Goal: Communication & Community: Answer question/provide support

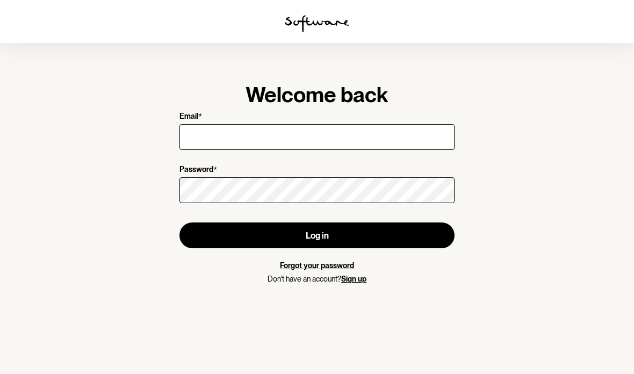
click at [388, 135] on input "Email *" at bounding box center [316, 137] width 275 height 26
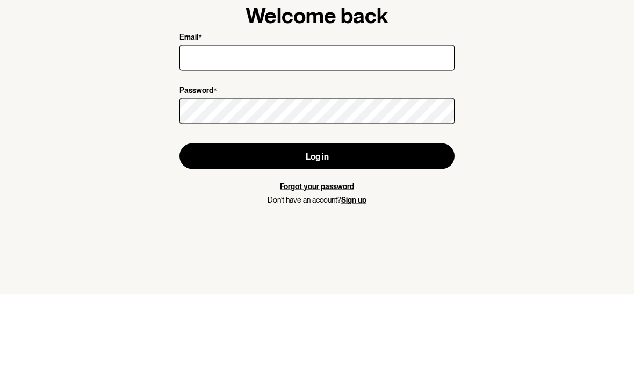
type input "[EMAIL_ADDRESS][DOMAIN_NAME]"
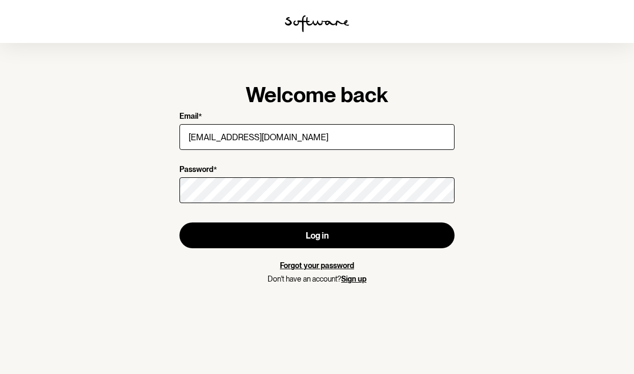
click at [386, 222] on button "Log in" at bounding box center [316, 235] width 275 height 26
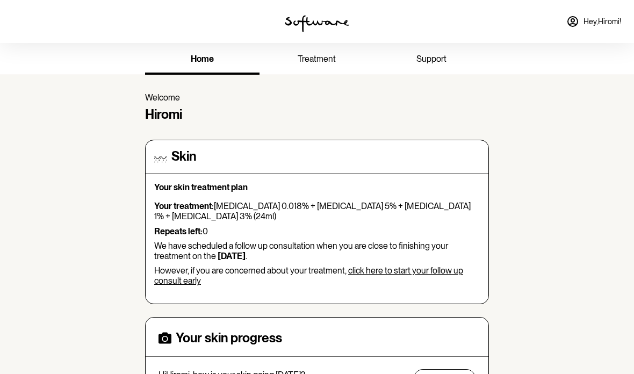
click at [308, 57] on span "treatment" at bounding box center [317, 59] width 38 height 10
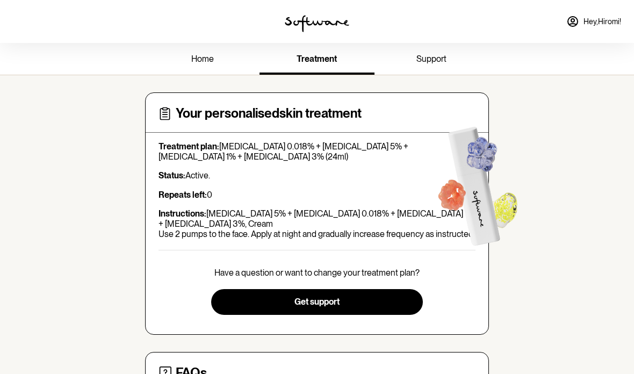
click at [391, 313] on button "Get support" at bounding box center [316, 302] width 211 height 26
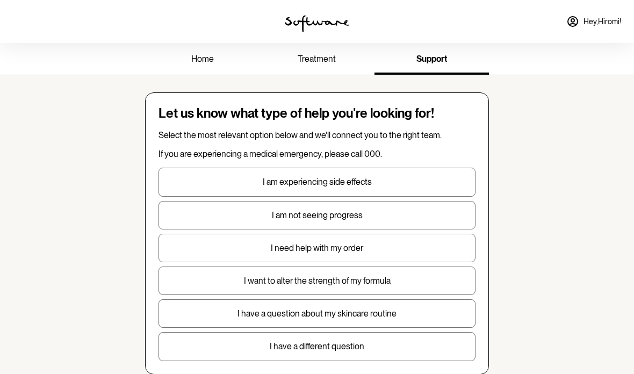
click at [399, 248] on p "I need help with my order" at bounding box center [317, 248] width 316 height 10
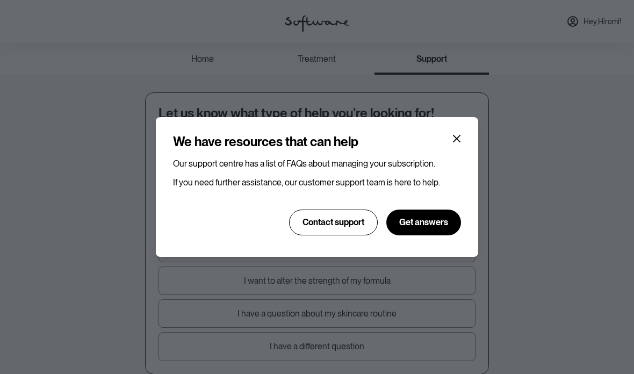
click at [333, 223] on span "Contact support" at bounding box center [333, 222] width 62 height 10
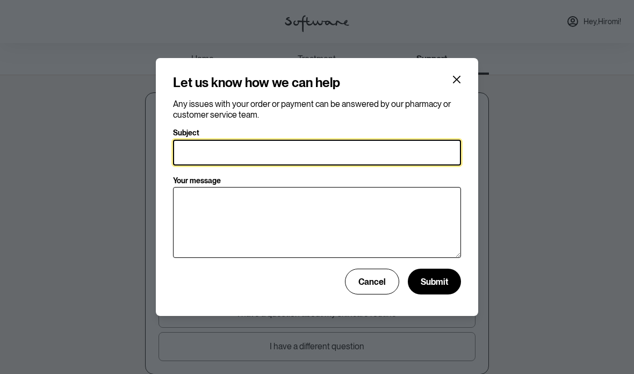
click at [407, 154] on input "Subject" at bounding box center [317, 153] width 288 height 26
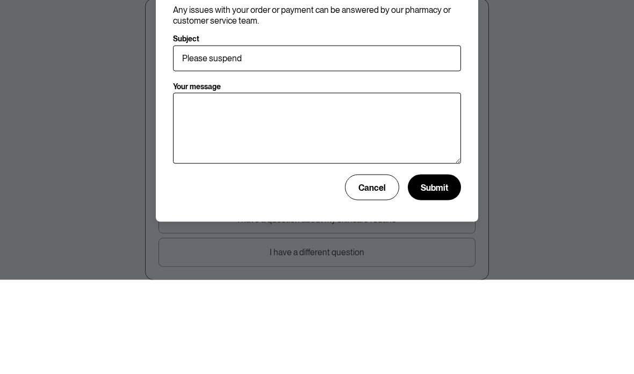
scroll to position [95, 0]
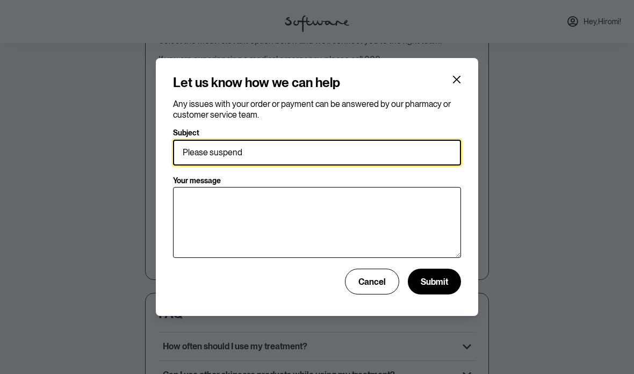
click at [287, 155] on input "Please suspend" at bounding box center [317, 153] width 288 height 26
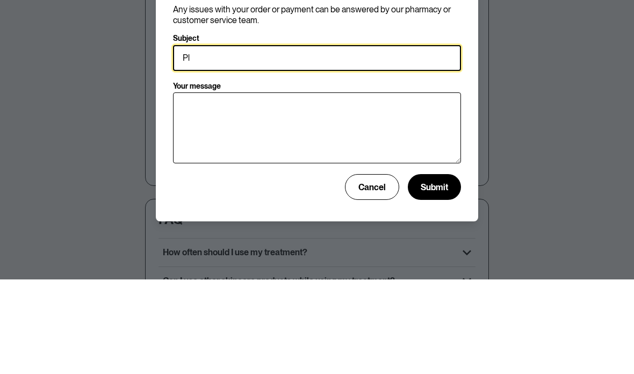
type input "P"
type input "I don’t need next order"
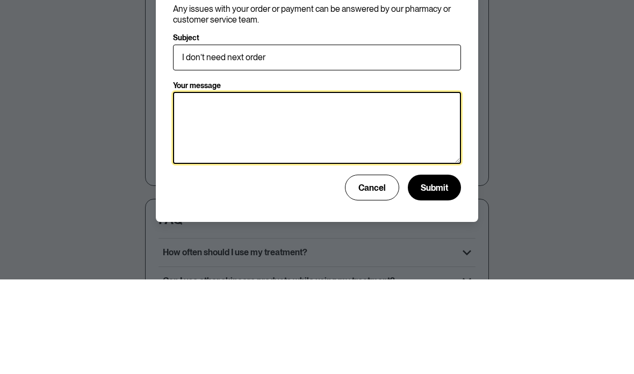
click at [388, 186] on textarea "Your message" at bounding box center [317, 222] width 288 height 72
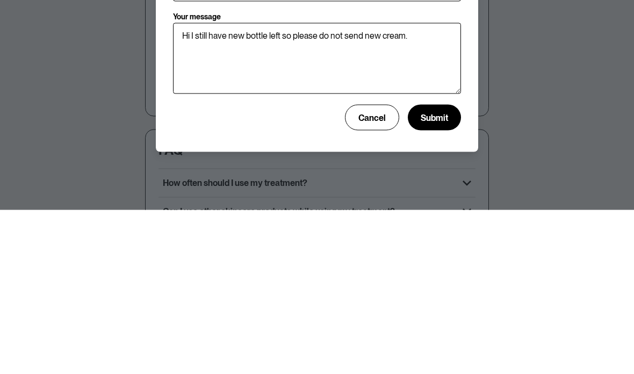
scroll to position [258, 0]
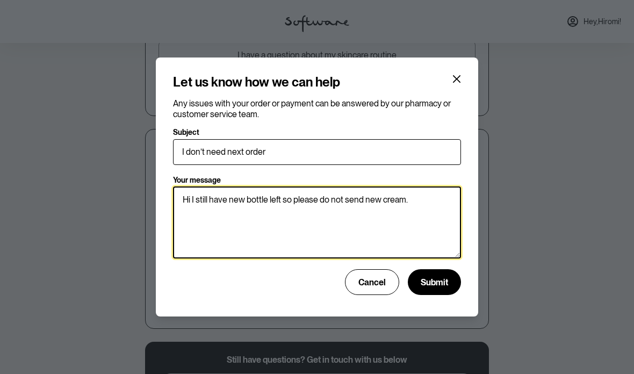
click at [437, 200] on textarea "Hi I still have new bottle left so please do not send new cream." at bounding box center [317, 222] width 288 height 72
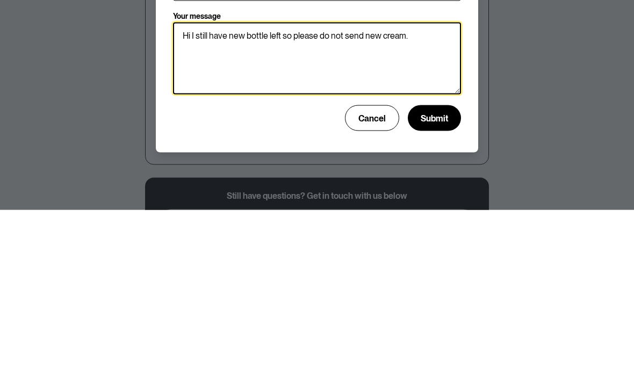
click at [229, 186] on textarea "Hi I still have new bottle left so please do not send new cream." at bounding box center [317, 222] width 288 height 72
click at [331, 186] on textarea "Hi I still have brand new bottle left so please do not send new cream." at bounding box center [317, 222] width 288 height 72
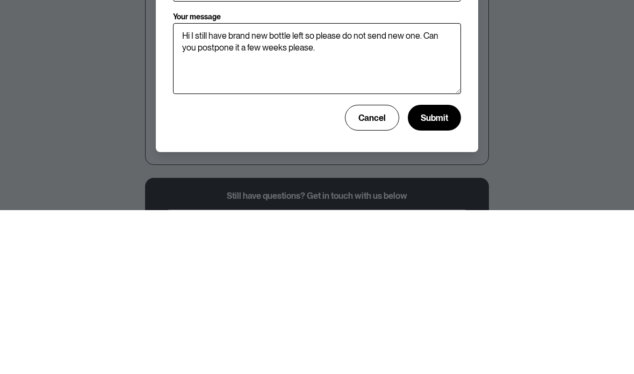
scroll to position [329, 0]
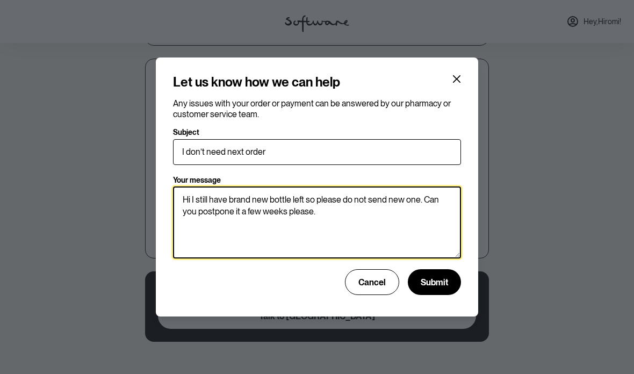
type textarea "Hi I still have brand new bottle left so please do not send new one. Can you po…"
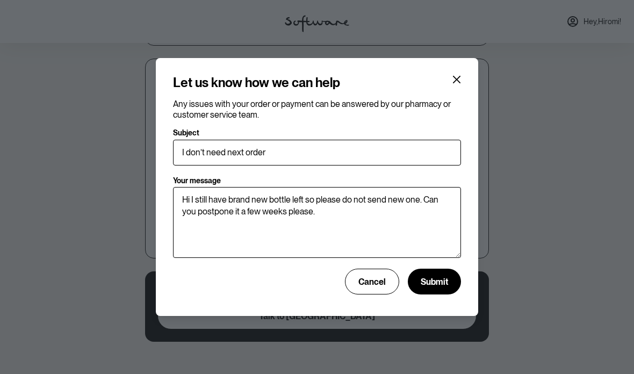
click at [437, 287] on button "Submit" at bounding box center [434, 282] width 53 height 26
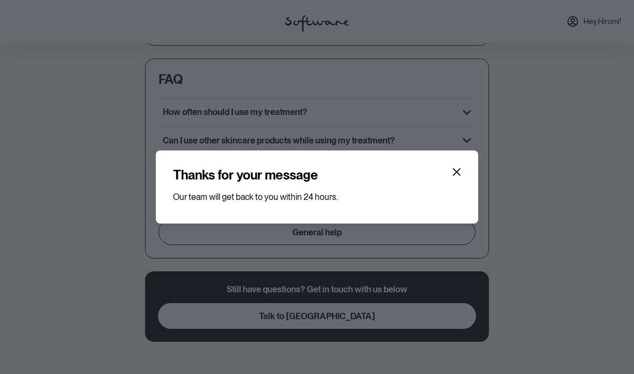
click at [454, 172] on icon "Close" at bounding box center [456, 172] width 9 height 9
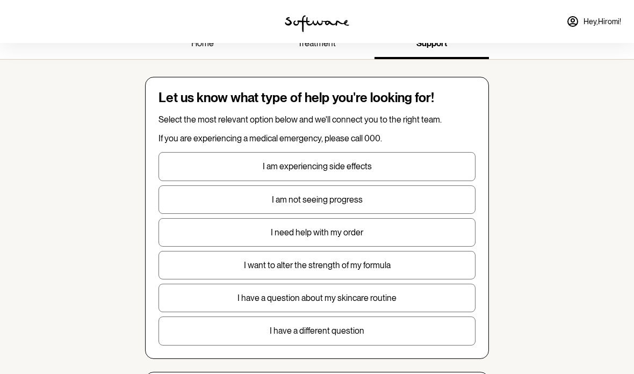
scroll to position [0, 0]
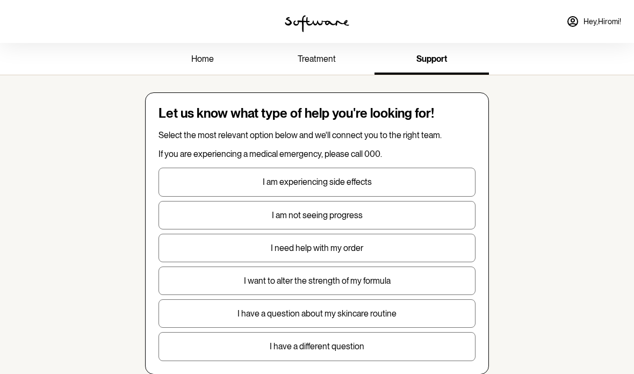
click at [305, 67] on link "treatment" at bounding box center [316, 60] width 114 height 30
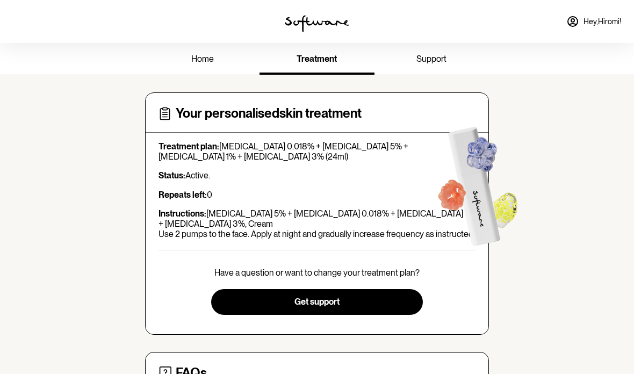
click at [219, 64] on link "home" at bounding box center [202, 60] width 114 height 30
